Goal: Participate in discussion: Engage in conversation with other users on a specific topic

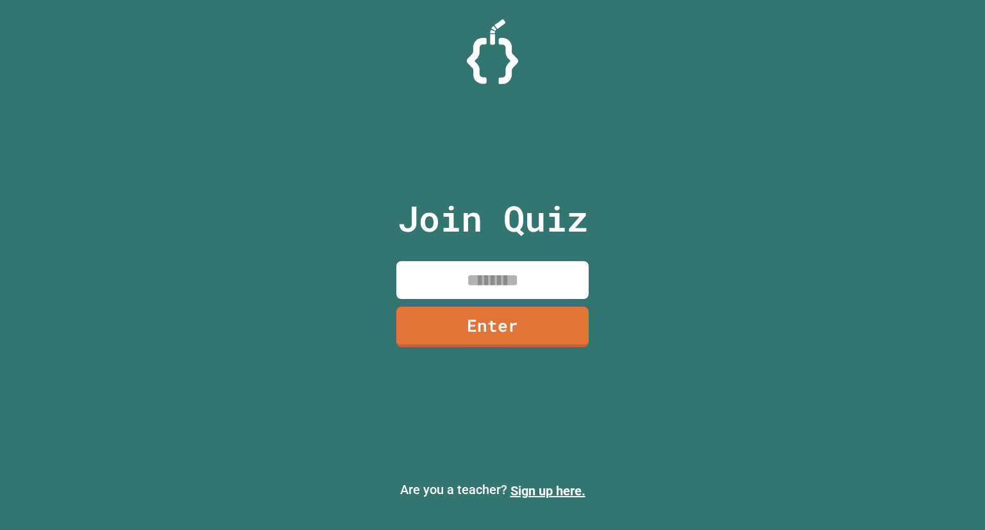
click at [492, 264] on input at bounding box center [492, 280] width 192 height 38
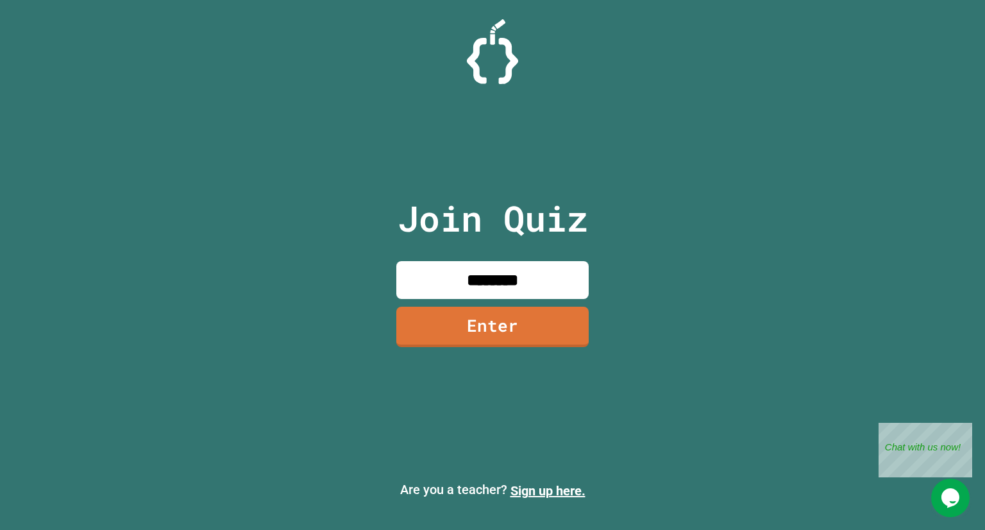
type input "********"
click at [484, 323] on link "Enter" at bounding box center [492, 325] width 183 height 42
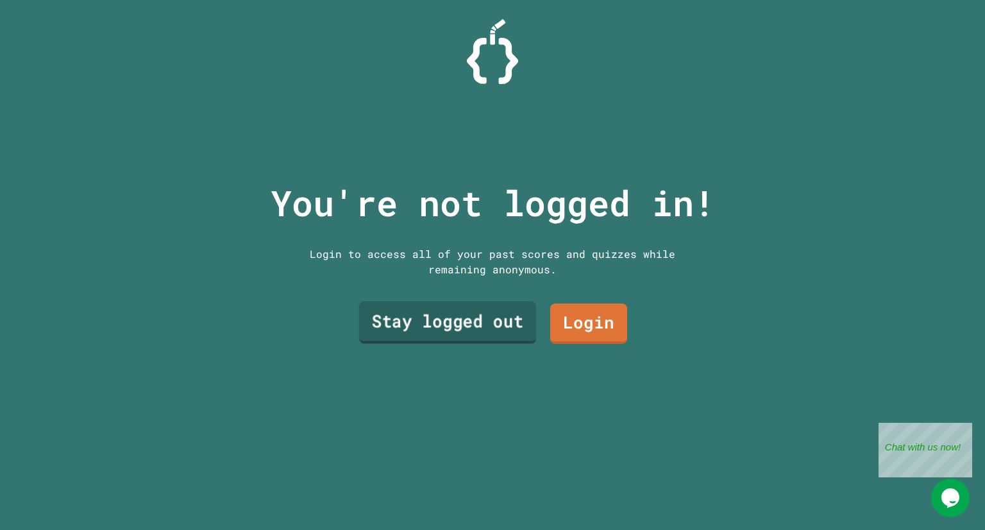
drag, startPoint x: 484, startPoint y: 323, endPoint x: 437, endPoint y: 328, distance: 47.7
click at [437, 328] on link "Stay logged out" at bounding box center [447, 322] width 177 height 42
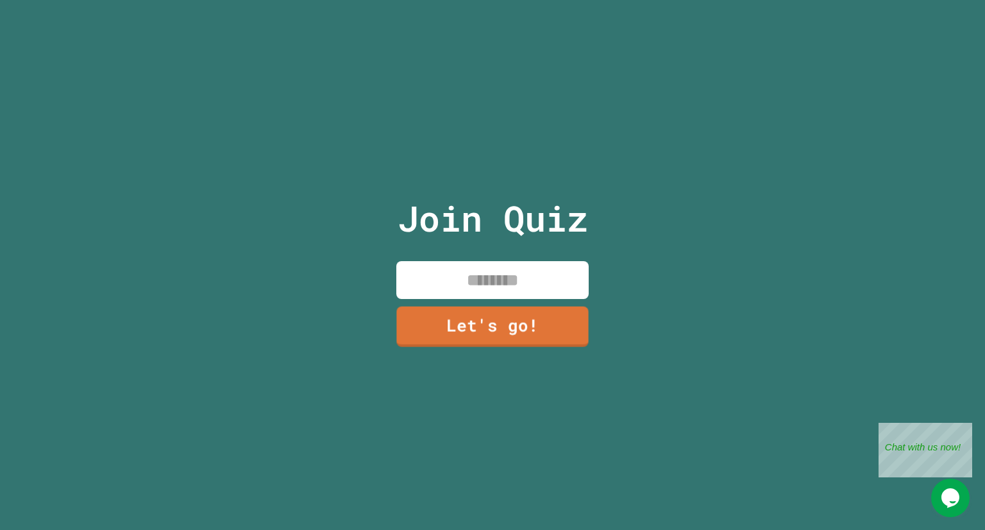
click at [476, 278] on input at bounding box center [492, 280] width 192 height 38
type input "*******"
click at [470, 328] on link "Let's go!" at bounding box center [493, 326] width 190 height 42
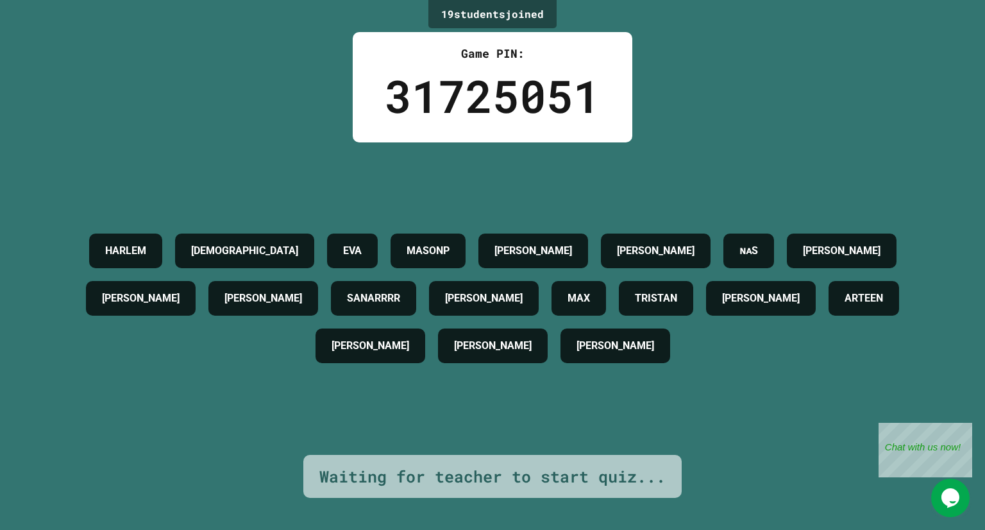
click at [972, 259] on div "19 student s joined Game PIN: 31725051 HARLEM [PERSON_NAME] [PERSON_NAME] MASON…" at bounding box center [492, 265] width 985 height 530
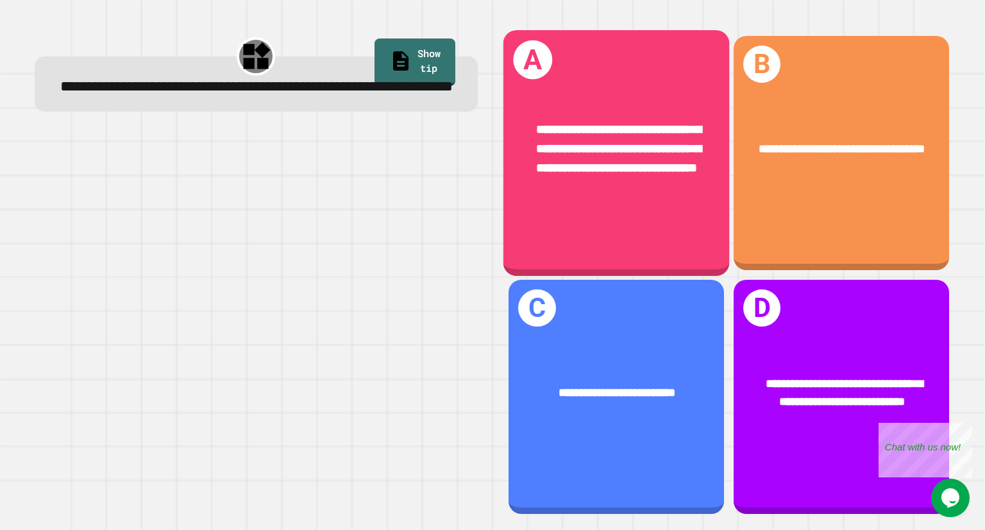
click at [639, 159] on span "**********" at bounding box center [619, 148] width 165 height 51
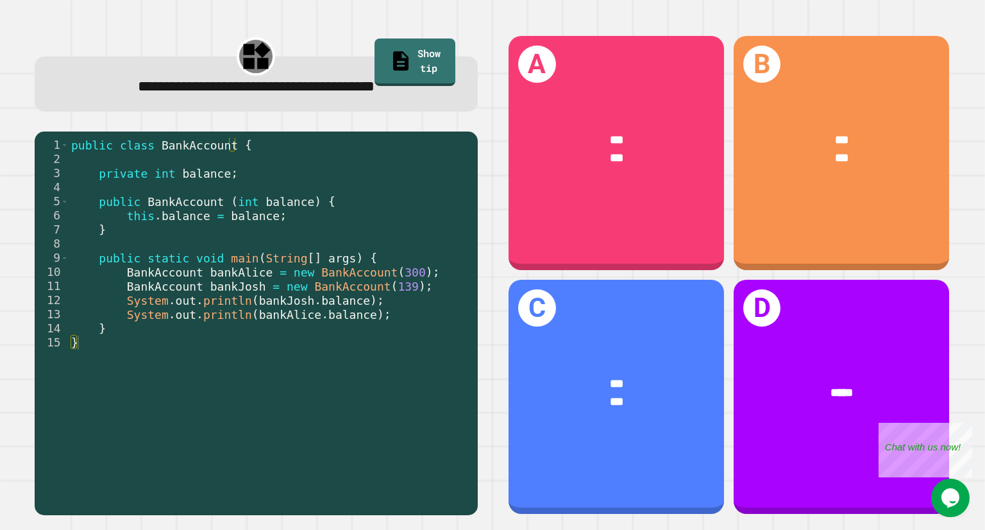
click at [622, 215] on div "A *** ***" at bounding box center [615, 153] width 215 height 234
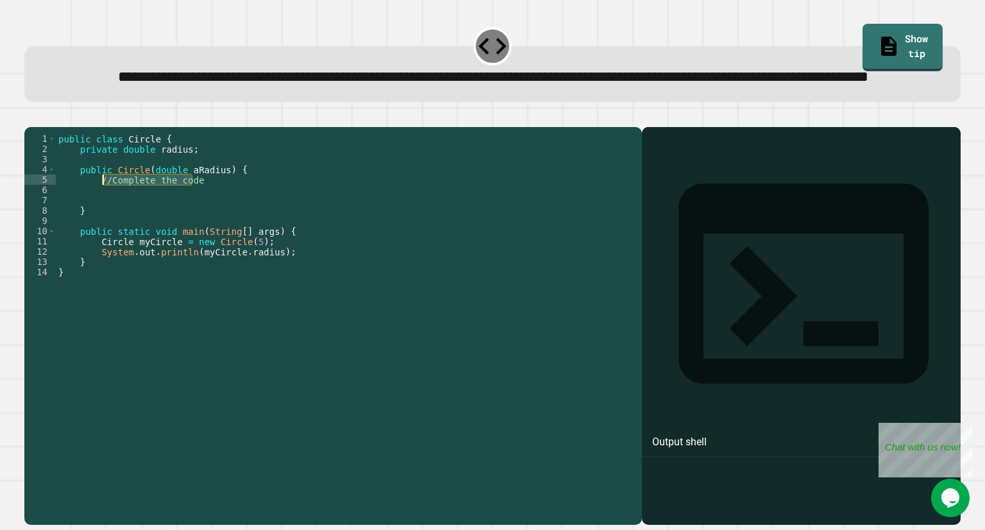
drag, startPoint x: 192, startPoint y: 226, endPoint x: 102, endPoint y: 226, distance: 89.8
click at [102, 226] on div "public class Circle { private double radius ; public Circle ( double aRadius ) …" at bounding box center [346, 297] width 580 height 328
type textarea "*"
type textarea "**********"
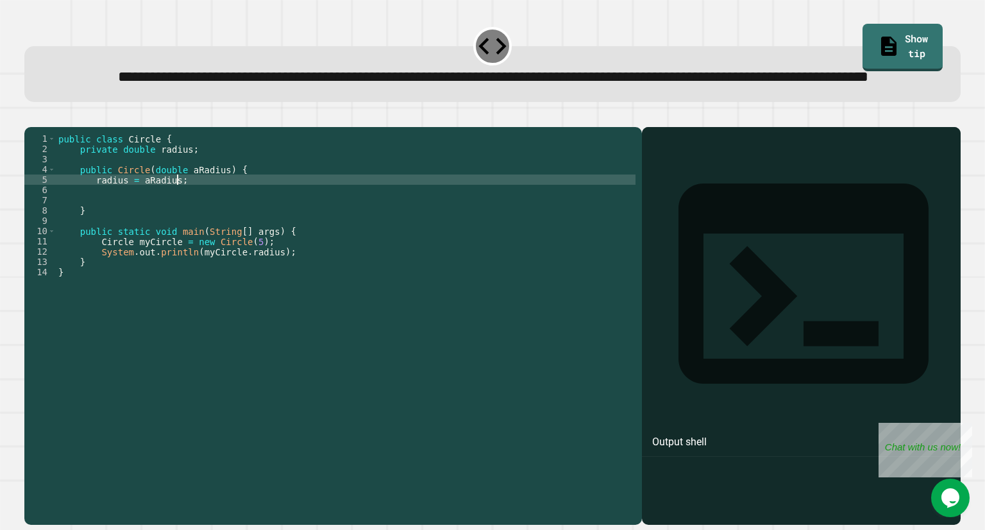
click at [56, 127] on div at bounding box center [492, 119] width 936 height 15
click at [31, 117] on icon "button" at bounding box center [31, 117] width 0 height 0
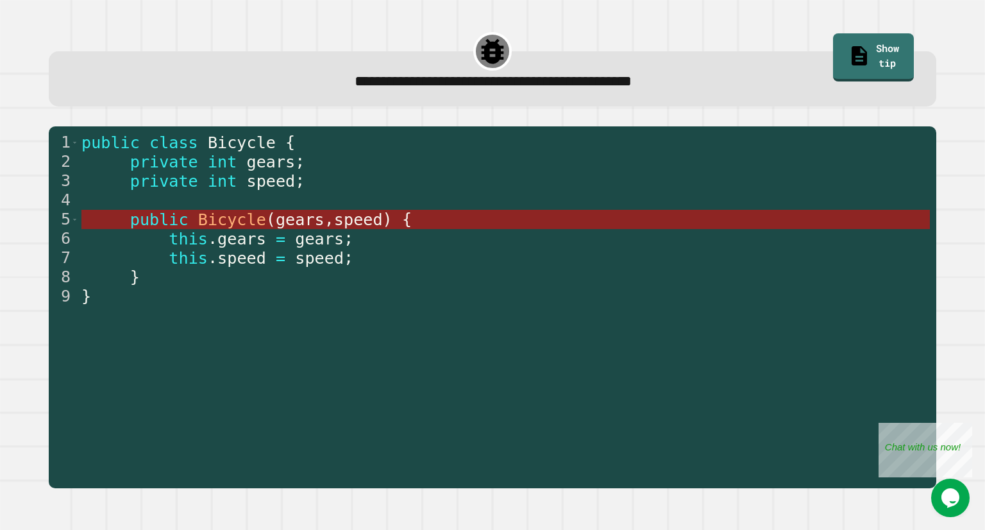
drag, startPoint x: 208, startPoint y: 227, endPoint x: 182, endPoint y: 223, distance: 25.9
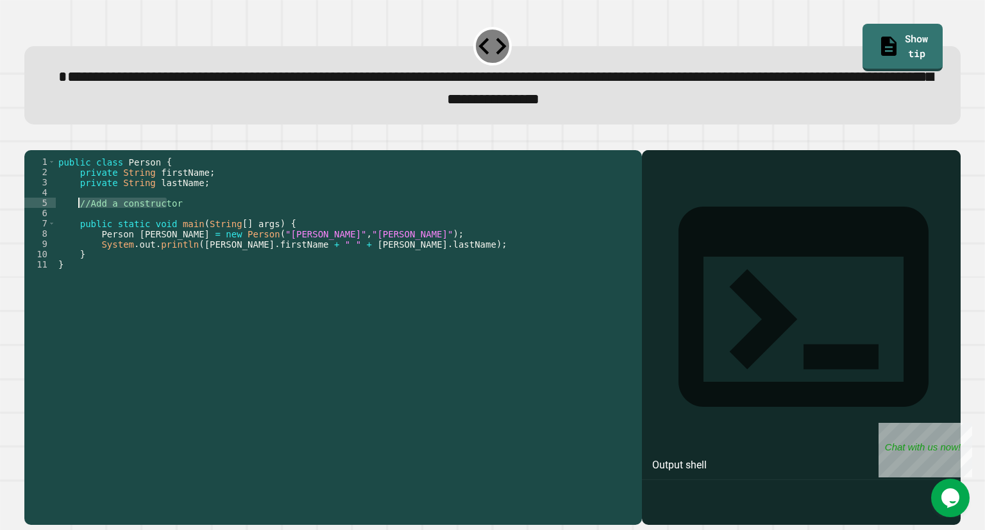
drag, startPoint x: 169, startPoint y: 226, endPoint x: 79, endPoint y: 221, distance: 90.5
click at [79, 221] on div "public class Person { private String firstName ; private String lastName ; //Ad…" at bounding box center [346, 320] width 580 height 328
type textarea "*"
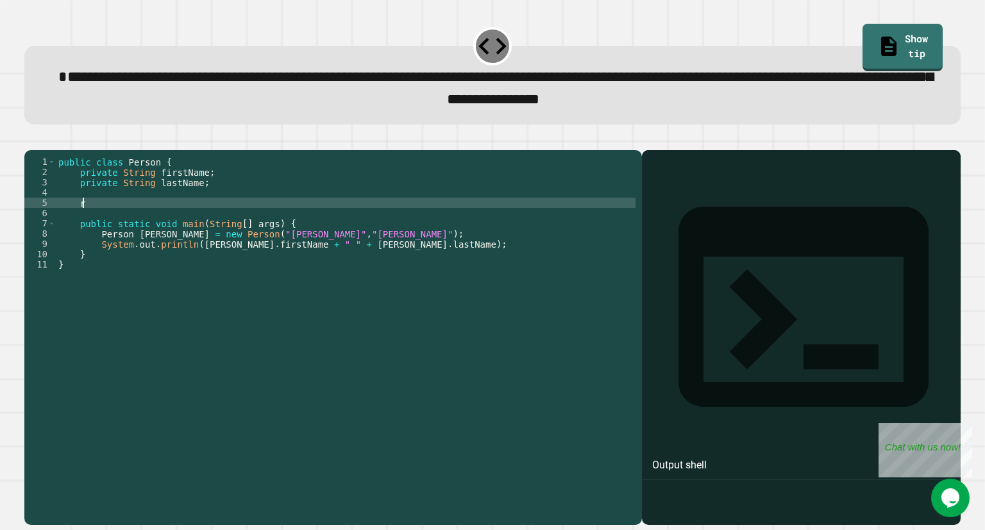
click at [108, 224] on div "public class Person { private String firstName ; private String lastName ; r pu…" at bounding box center [346, 320] width 580 height 328
click at [126, 220] on div "public class Person { private String firstName ; private String lastName ; publ…" at bounding box center [346, 320] width 580 height 328
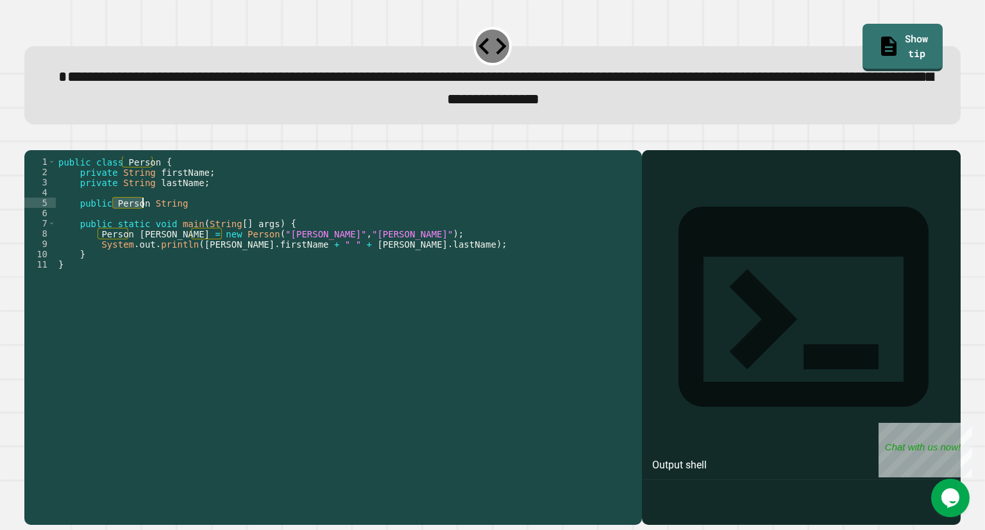
click at [126, 220] on div "public class Person { private String firstName ; private String lastName ; publ…" at bounding box center [346, 320] width 580 height 328
click at [128, 222] on div "public class Person { private String firstName ; private String lastName ; publ…" at bounding box center [346, 310] width 580 height 308
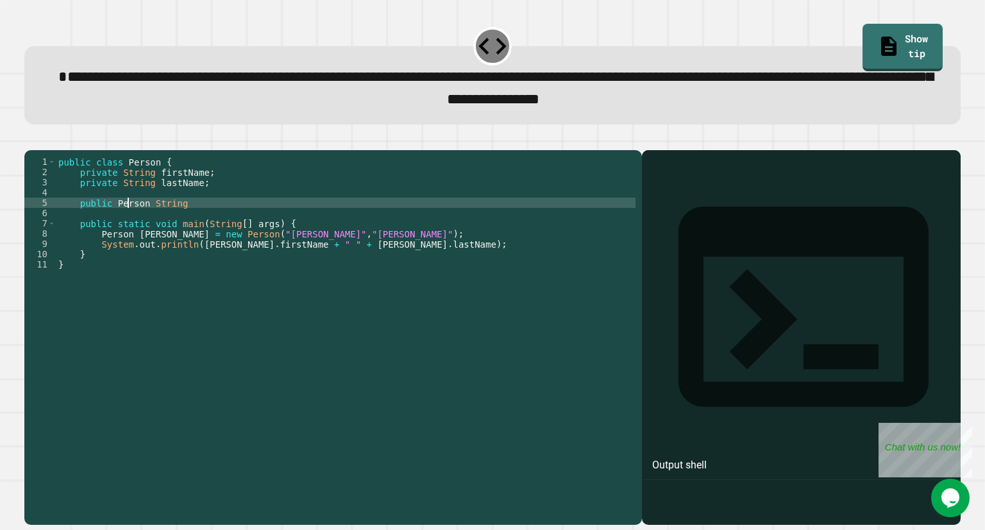
click at [128, 222] on div "public class Person { private String firstName ; private String lastName ; publ…" at bounding box center [346, 320] width 580 height 328
click at [160, 216] on div "public class Person { private String firstName ; private String lastName ; publ…" at bounding box center [346, 320] width 580 height 328
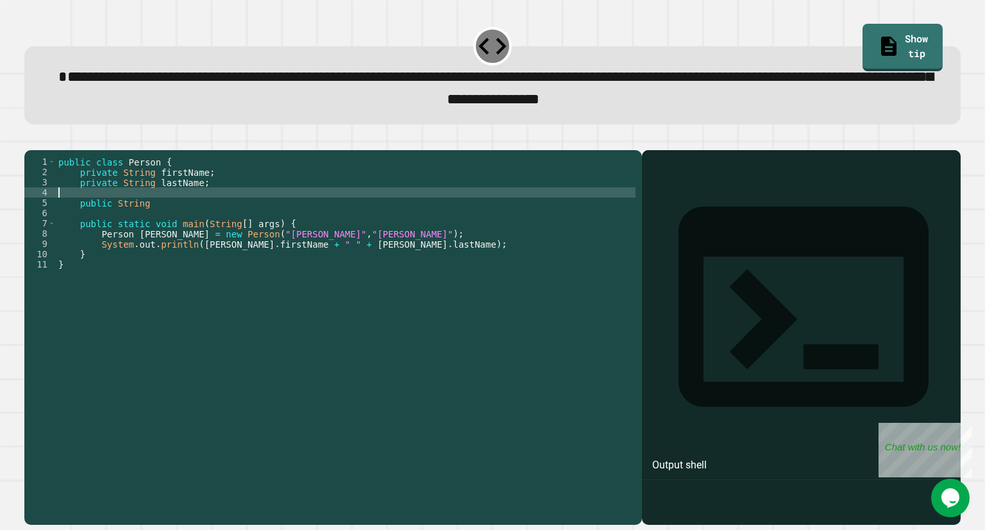
click at [160, 226] on div "public class Person { private String firstName ; private String lastName ; publ…" at bounding box center [346, 320] width 580 height 328
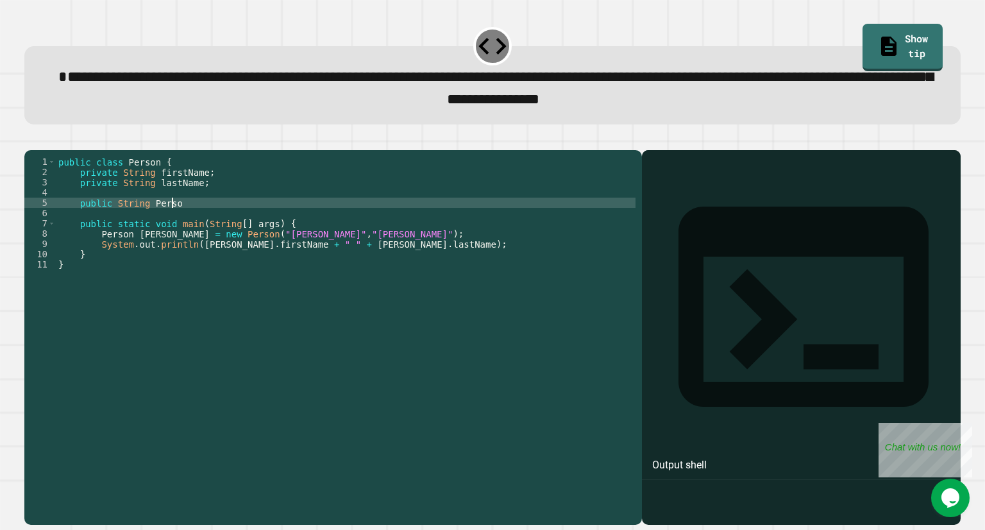
scroll to position [0, 8]
type textarea "**********"
click at [31, 139] on button "button" at bounding box center [31, 139] width 0 height 0
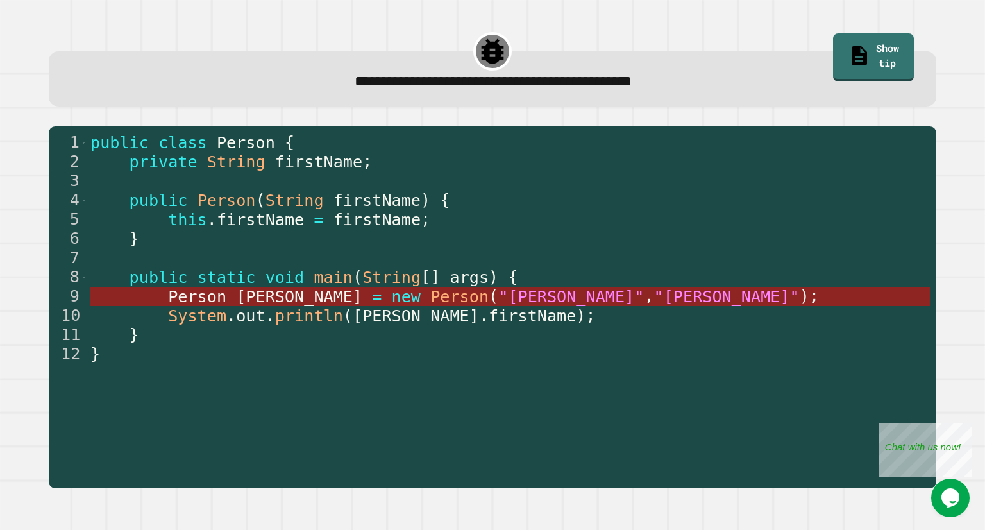
click at [498, 293] on span ""[PERSON_NAME]"" at bounding box center [571, 296] width 146 height 19
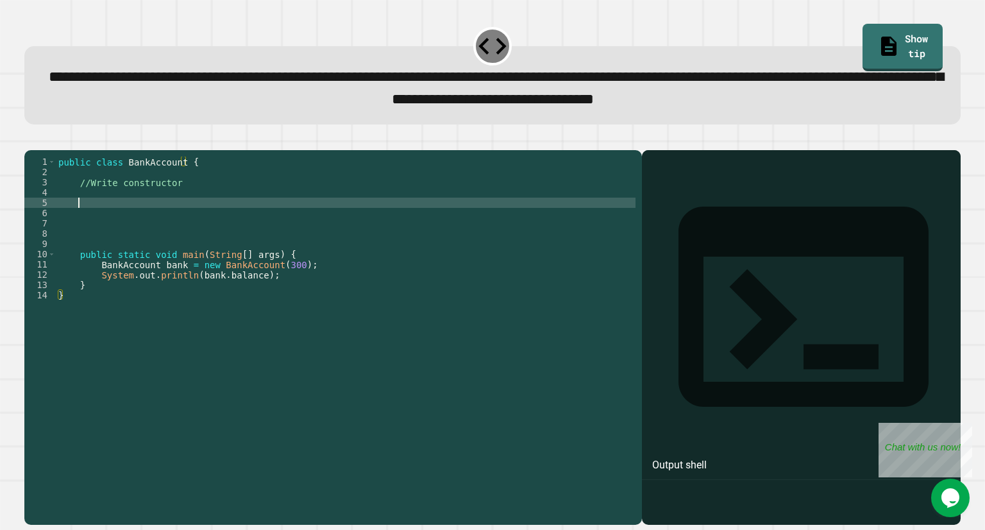
click at [131, 221] on div "public class BankAccount { //Write constructor public static void main ( String…" at bounding box center [346, 320] width 580 height 328
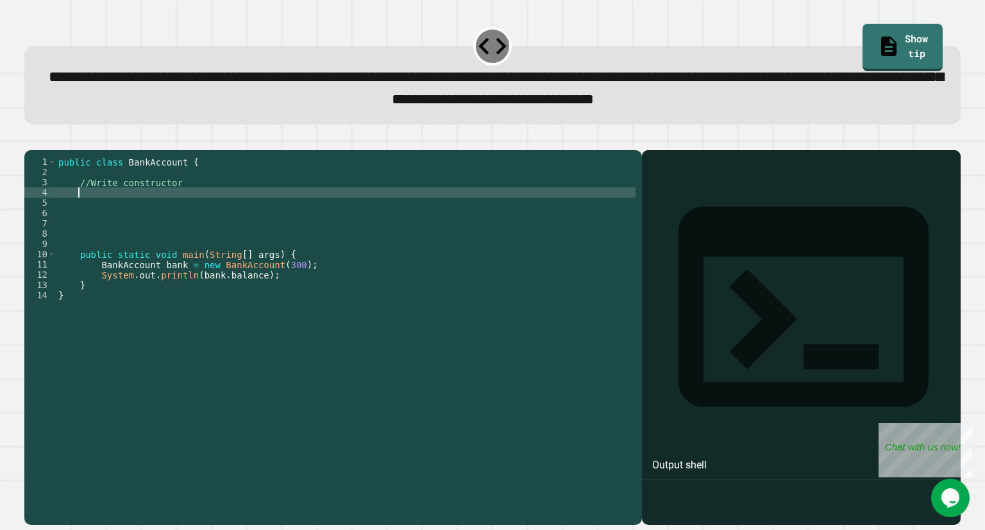
click at [113, 211] on div "public class BankAccount { //Write constructor public static void main ( String…" at bounding box center [346, 320] width 580 height 328
click at [876, 56] on div "**********" at bounding box center [492, 85] width 936 height 78
click at [886, 39] on link "Show tip" at bounding box center [902, 48] width 81 height 48
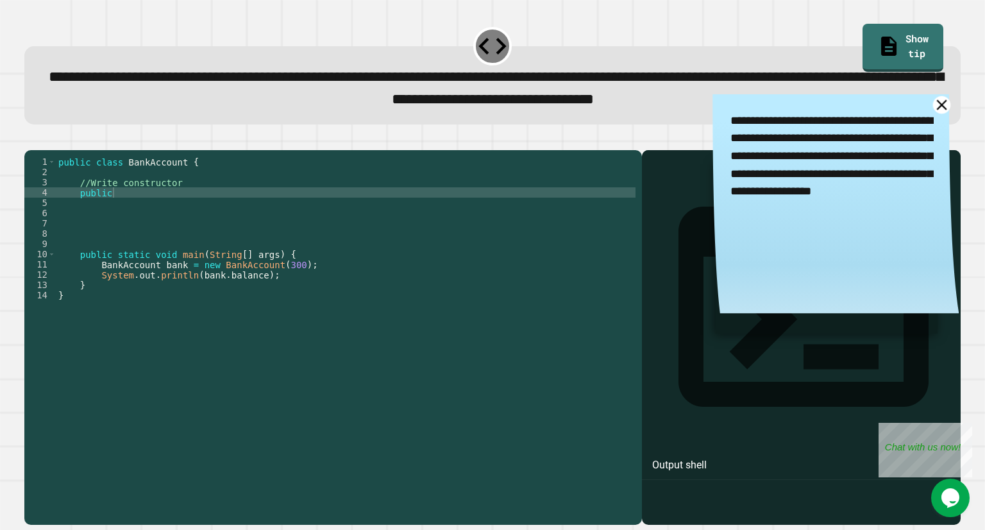
click at [933, 112] on icon at bounding box center [942, 105] width 18 height 18
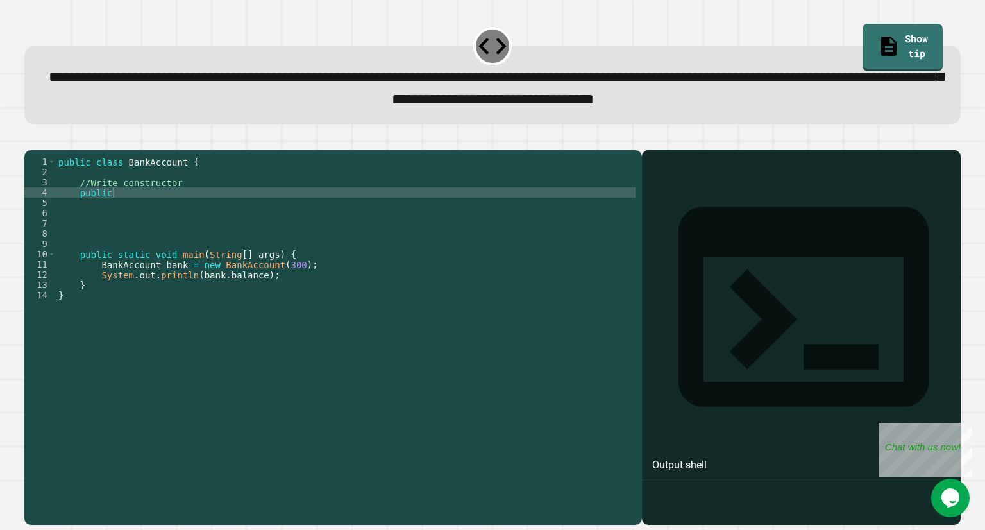
scroll to position [0, 0]
click at [247, 223] on div "public class BankAccount { //Write constructor public public static void main (…" at bounding box center [346, 320] width 580 height 328
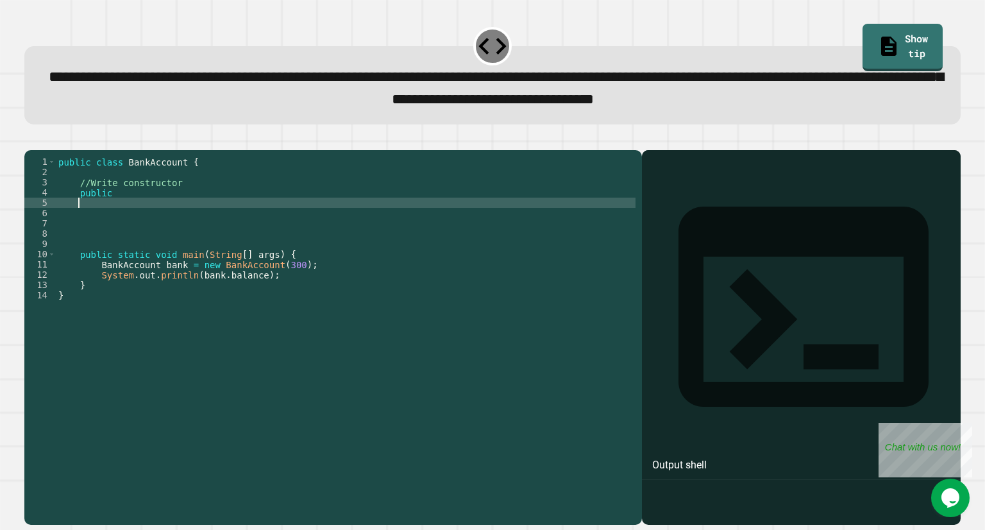
click at [246, 212] on div "public class BankAccount { //Write constructor public public static void main (…" at bounding box center [346, 320] width 580 height 328
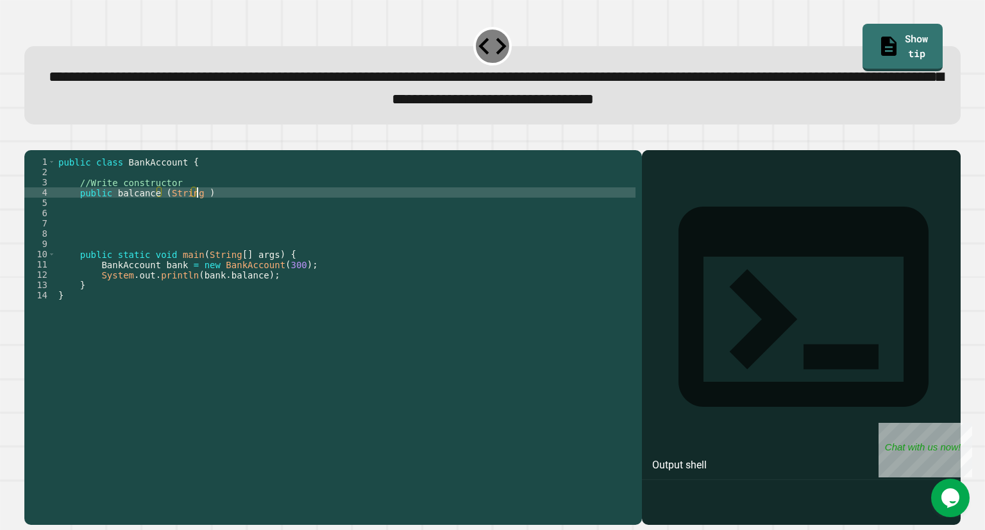
scroll to position [0, 9]
click at [135, 212] on div "public class BankAccount { //Write constructor public balcance ( String ) publi…" at bounding box center [346, 320] width 580 height 328
click at [187, 212] on div "public class BankAccount { //Write constructor public balance ( String ) public…" at bounding box center [346, 320] width 580 height 328
click at [96, 214] on div "public class BankAccount { //Write constructor public balance ( String ) public…" at bounding box center [346, 320] width 580 height 328
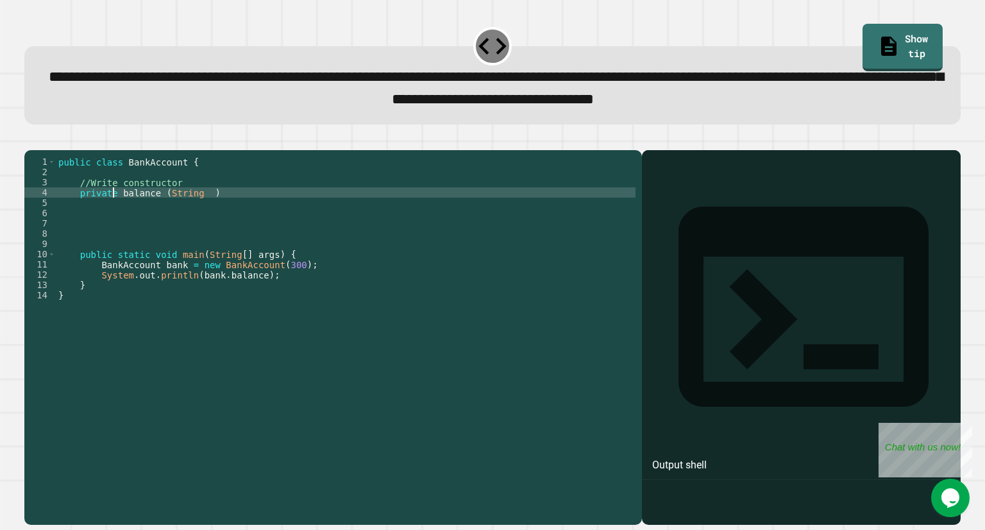
scroll to position [0, 3]
click at [133, 210] on div "public class BankAccount { //Write constructor private balance ( String ) publi…" at bounding box center [346, 320] width 580 height 328
click at [188, 214] on div "public class BankAccount { //Write constructor private int ( String ) public st…" at bounding box center [346, 320] width 580 height 328
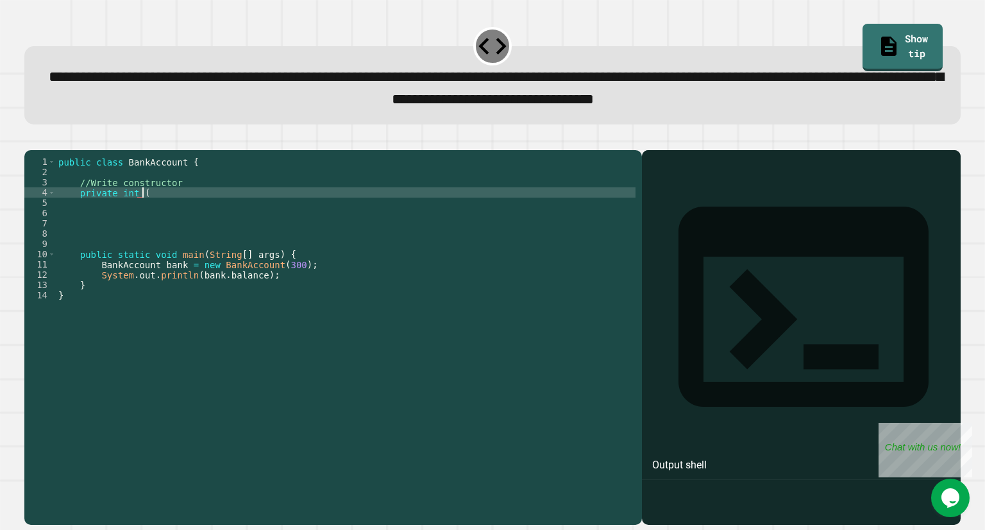
scroll to position [0, 4]
click at [188, 214] on div "public class BankAccount { //Write constructor private int public static void m…" at bounding box center [346, 320] width 580 height 328
type textarea "**********"
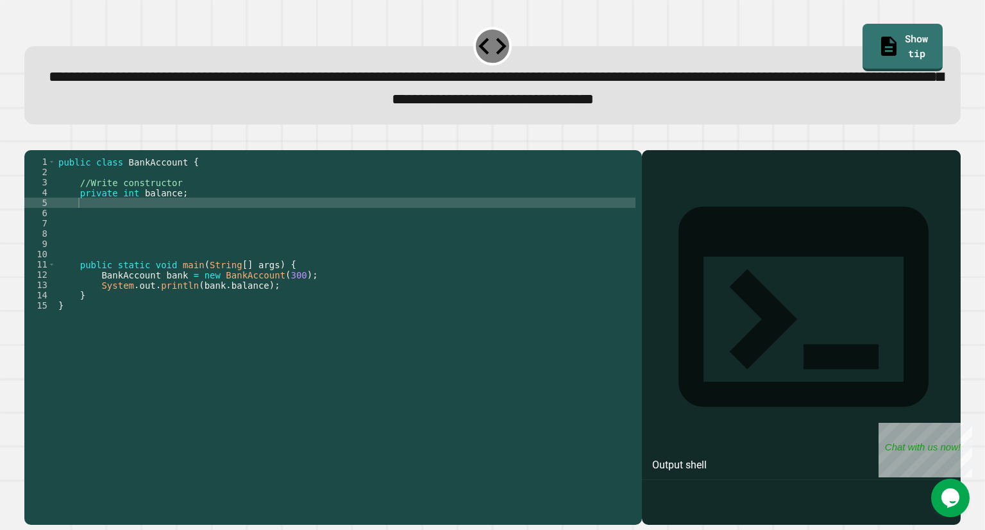
drag, startPoint x: 38, startPoint y: 146, endPoint x: 13, endPoint y: 124, distance: 33.7
click at [13, 124] on div "**********" at bounding box center [492, 265] width 985 height 530
click at [31, 139] on icon "button" at bounding box center [31, 139] width 0 height 0
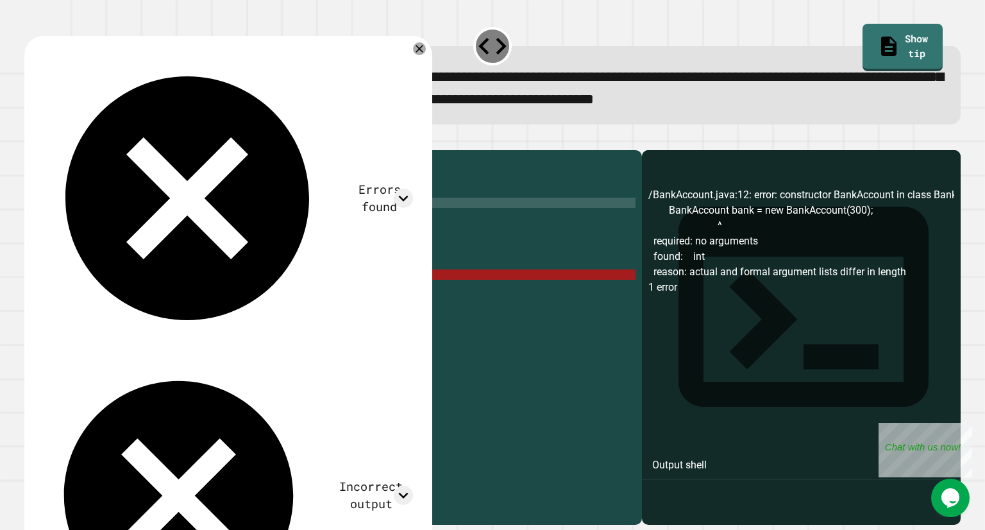
click at [131, 231] on div "public class BankAccount { //Write constructor private int balance ; public sta…" at bounding box center [346, 320] width 580 height 328
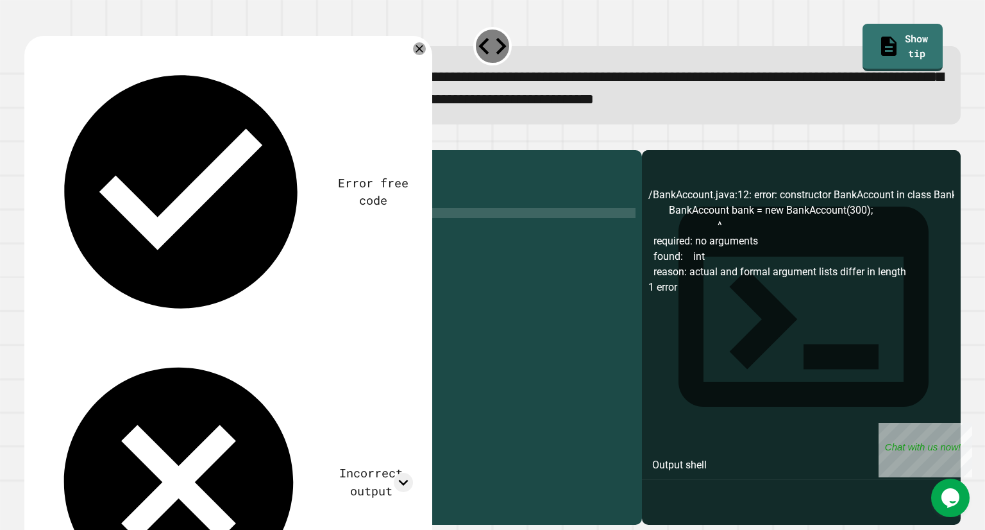
scroll to position [0, 8]
type textarea "**********"
click at [31, 139] on icon "button" at bounding box center [31, 139] width 0 height 0
